Goal: Use online tool/utility: Utilize a website feature to perform a specific function

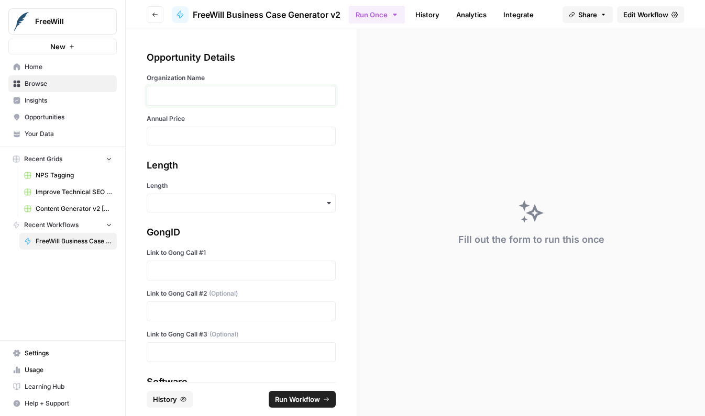
click at [229, 95] on p at bounding box center [240, 96] width 175 height 10
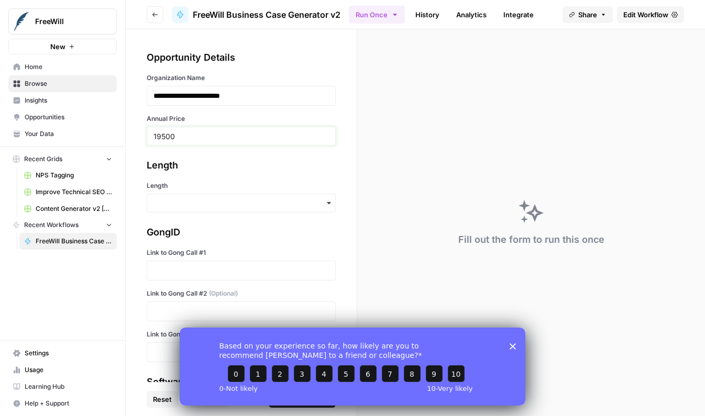
type input "19500"
click at [514, 344] on polygon "Close survey" at bounding box center [513, 346] width 6 height 6
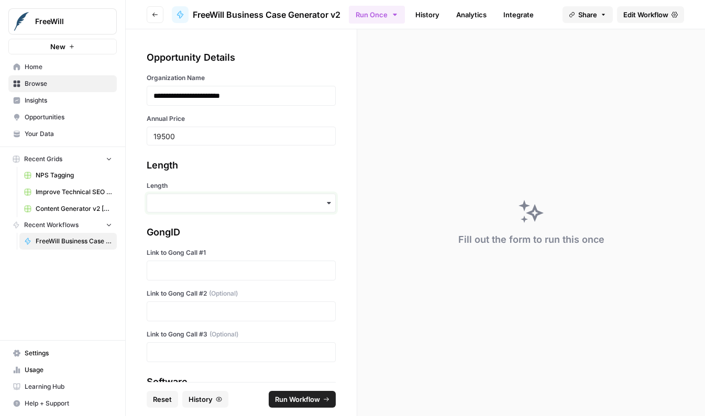
click at [202, 208] on input "Length" at bounding box center [240, 203] width 175 height 10
click at [203, 248] on div "Short" at bounding box center [237, 252] width 180 height 20
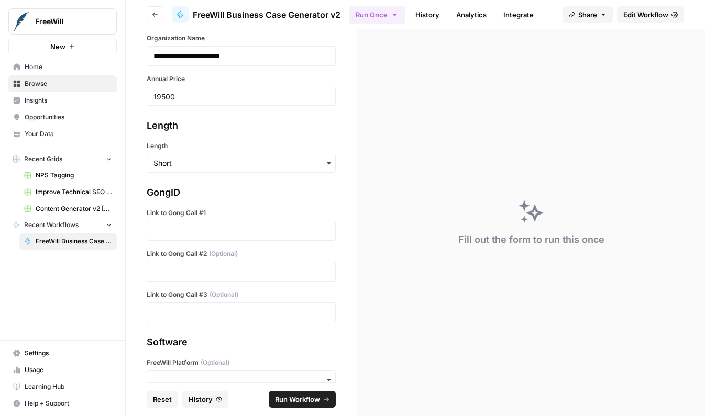
scroll to position [48, 0]
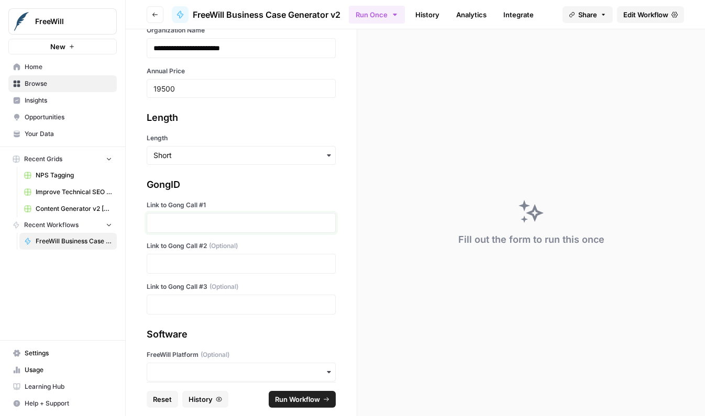
click at [208, 226] on p at bounding box center [240, 223] width 175 height 10
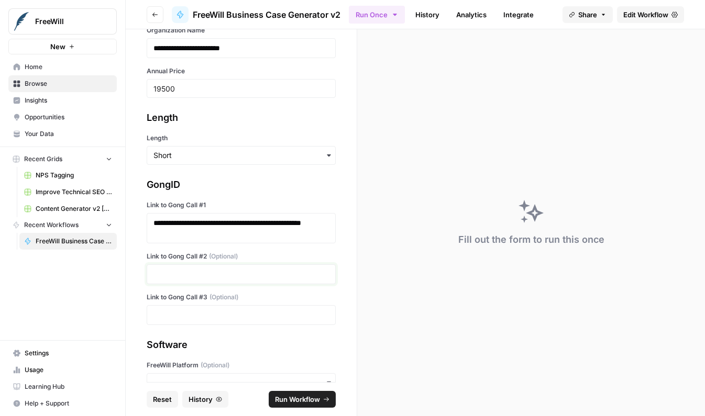
click at [252, 271] on p at bounding box center [240, 274] width 175 height 10
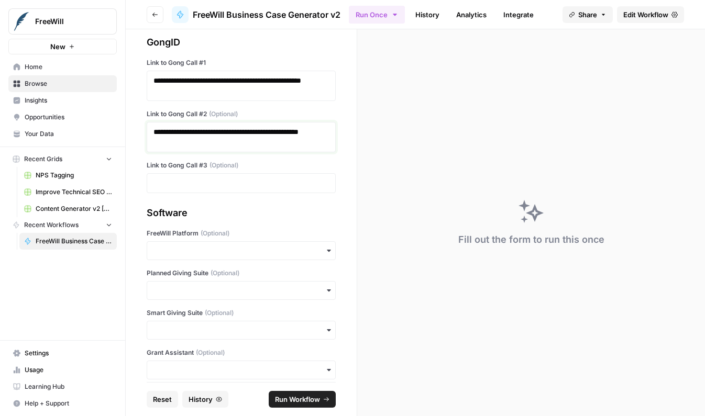
scroll to position [302, 0]
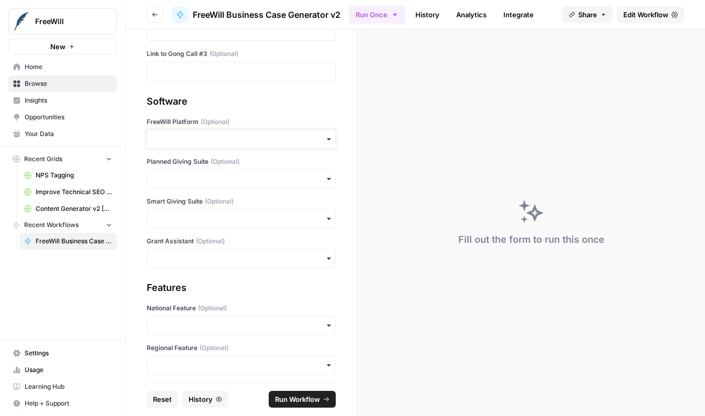
click at [214, 135] on input "FreeWill Platform (Optional)" at bounding box center [240, 139] width 175 height 10
click at [217, 170] on div "Yes" at bounding box center [237, 168] width 180 height 20
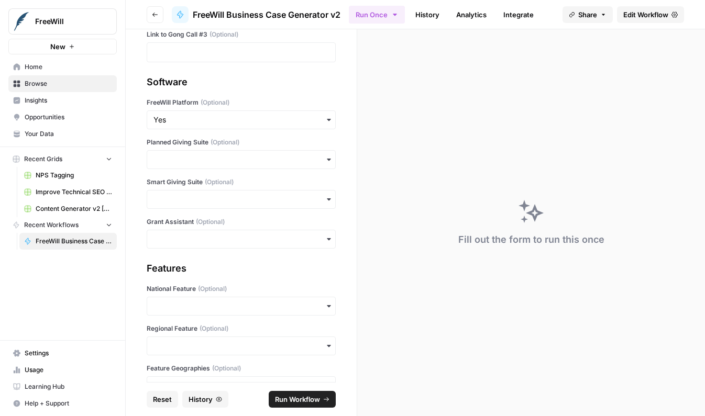
scroll to position [348, 0]
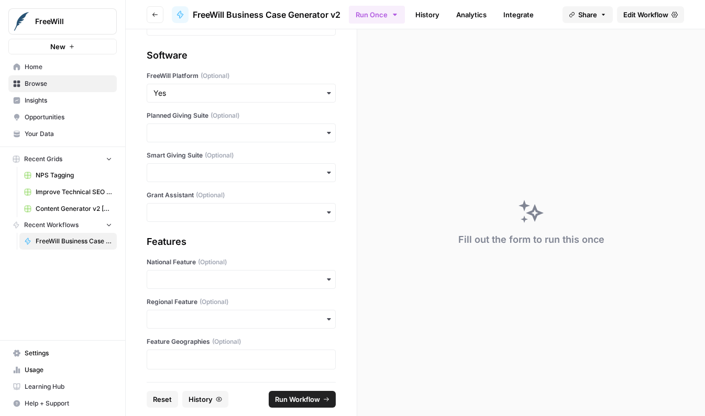
click at [236, 367] on div at bounding box center [241, 360] width 189 height 20
click at [237, 361] on p at bounding box center [240, 360] width 175 height 10
click at [240, 327] on div "button" at bounding box center [241, 319] width 189 height 19
click at [232, 341] on div "Yes" at bounding box center [237, 348] width 180 height 20
click at [302, 396] on span "Run Workflow" at bounding box center [297, 399] width 45 height 10
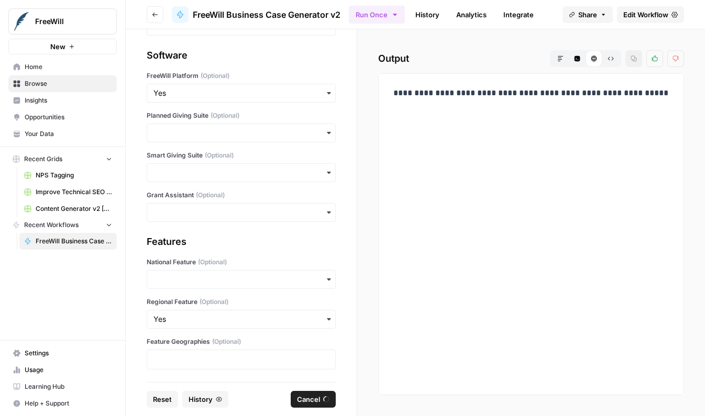
click at [365, 169] on div "**********" at bounding box center [531, 222] width 348 height 387
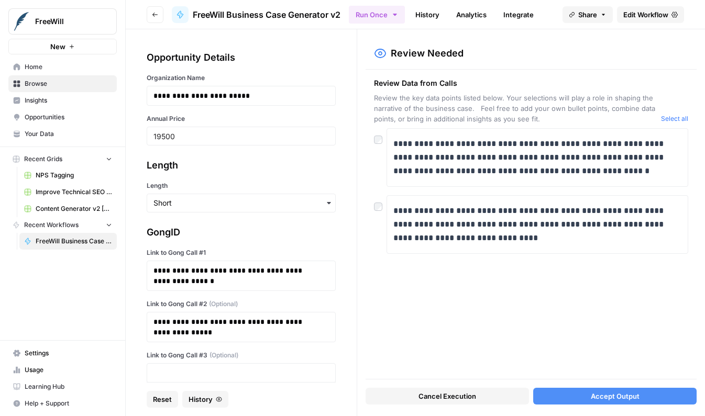
scroll to position [348, 0]
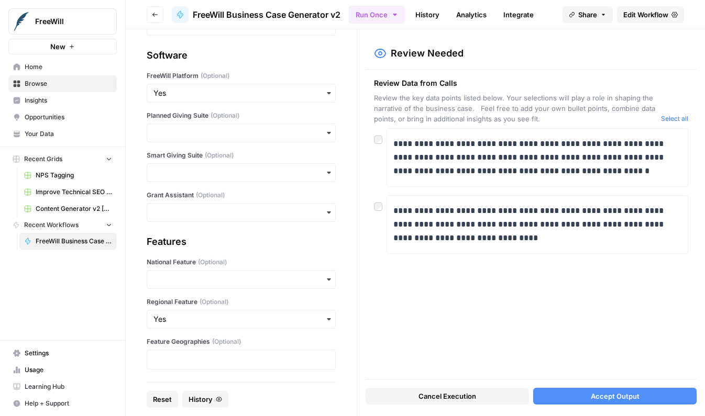
click at [384, 210] on div at bounding box center [380, 203] width 13 height 17
click at [381, 144] on div at bounding box center [380, 136] width 13 height 17
click at [618, 394] on span "Accept Output" at bounding box center [615, 396] width 49 height 10
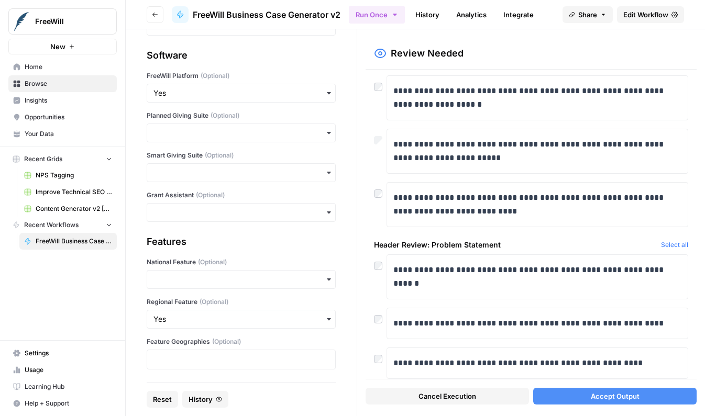
scroll to position [139, 0]
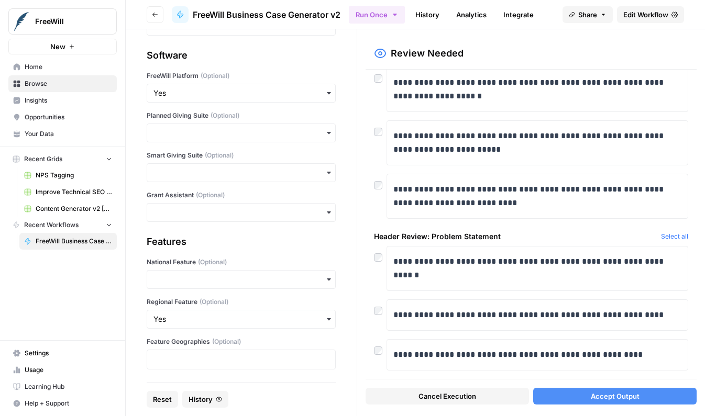
click at [381, 315] on div at bounding box center [380, 308] width 13 height 17
click at [608, 396] on span "Accept Output" at bounding box center [615, 396] width 49 height 10
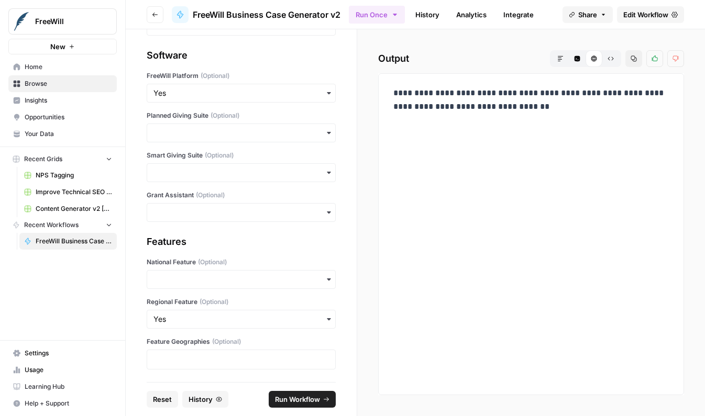
click at [405, 104] on p "**********" at bounding box center [531, 106] width 276 height 41
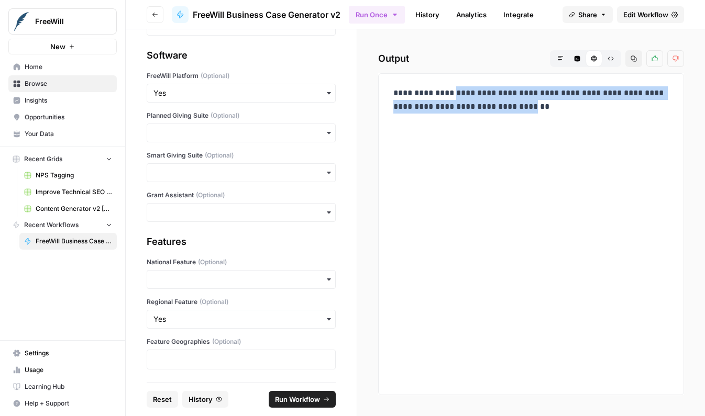
drag, startPoint x: 405, startPoint y: 104, endPoint x: 485, endPoint y: 123, distance: 81.8
click at [485, 123] on p "**********" at bounding box center [531, 106] width 276 height 41
